Goal: Find specific page/section: Find specific page/section

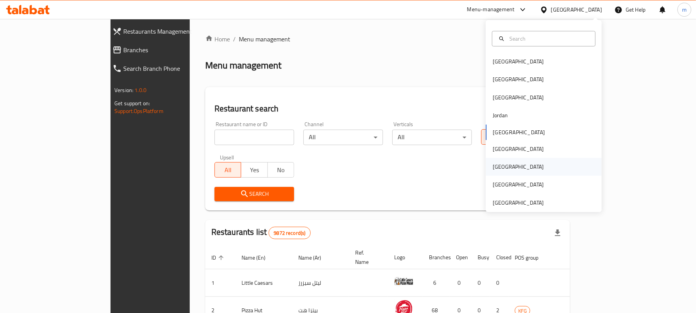
click at [501, 169] on div "[GEOGRAPHIC_DATA]" at bounding box center [518, 167] width 63 height 18
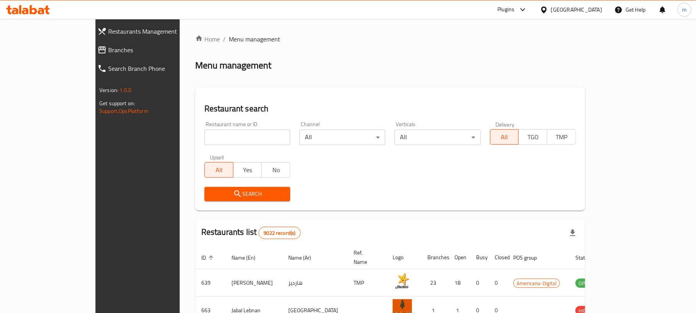
click at [108, 47] on span "Branches" at bounding box center [156, 49] width 97 height 9
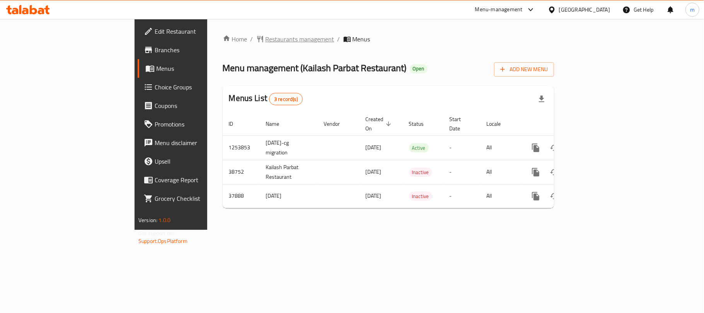
click at [265, 39] on span "Restaurants management" at bounding box center [299, 38] width 69 height 9
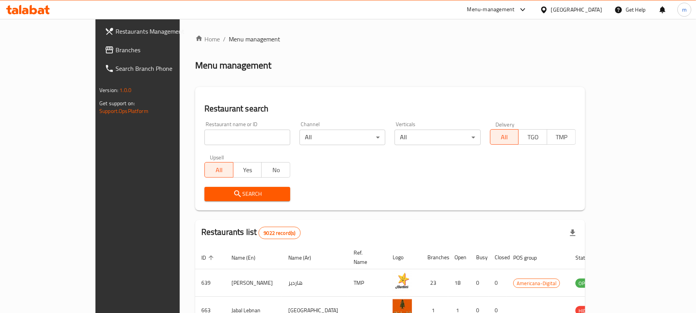
drag, startPoint x: 188, startPoint y: 135, endPoint x: 183, endPoint y: 129, distance: 8.3
click at [204, 135] on input "search" at bounding box center [247, 136] width 86 height 15
paste input "19653"
type input "19653"
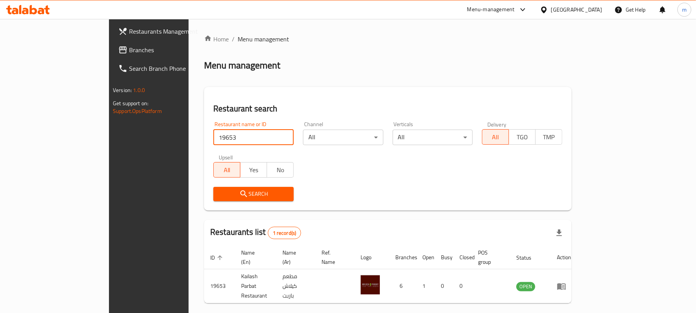
click at [129, 49] on span "Branches" at bounding box center [174, 49] width 90 height 9
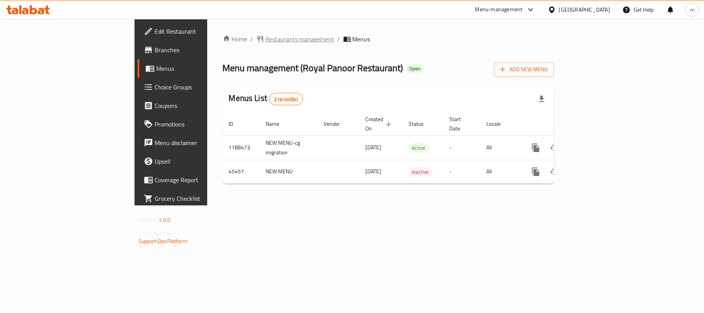
click at [265, 37] on span "Restaurants management" at bounding box center [299, 38] width 69 height 9
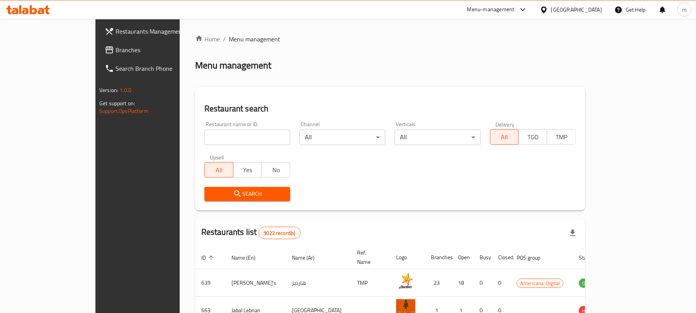
click at [204, 141] on input "search" at bounding box center [247, 136] width 86 height 15
paste input "23278"
type input "23278"
click at [216, 189] on span "Search" at bounding box center [247, 194] width 73 height 10
